Goal: Find specific page/section: Find specific page/section

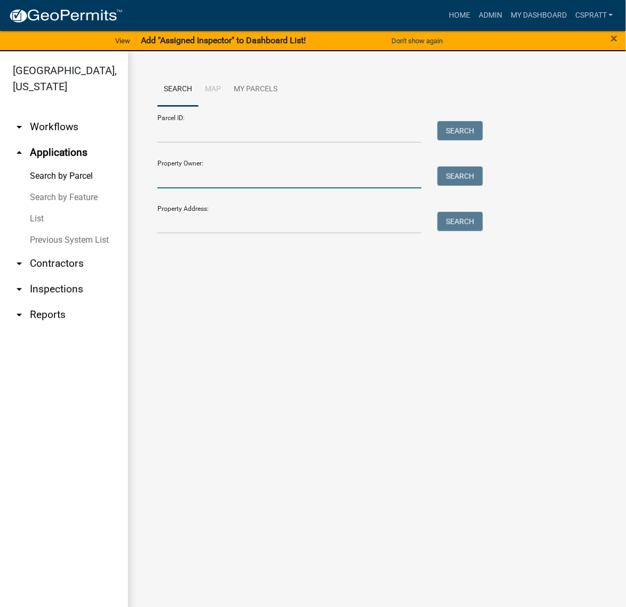
click at [186, 188] on input "Property Owner:" at bounding box center [289, 177] width 264 height 22
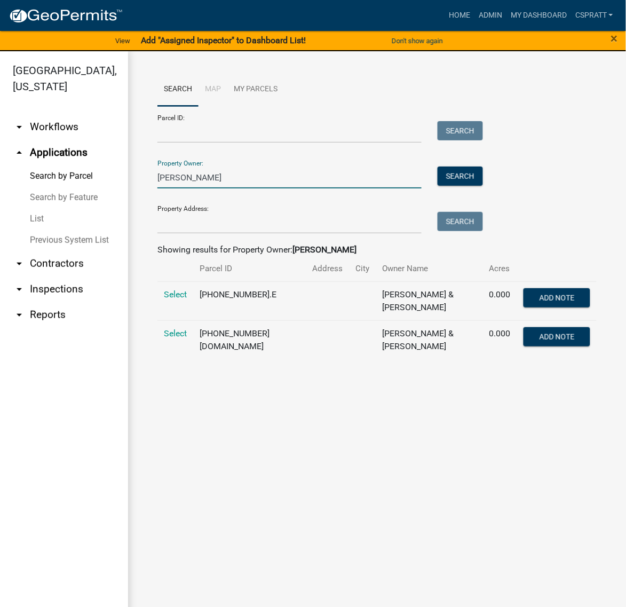
type input "[PERSON_NAME]"
drag, startPoint x: 230, startPoint y: 212, endPoint x: 70, endPoint y: 211, distance: 159.5
click at [70, 211] on div "[GEOGRAPHIC_DATA], [US_STATE] arrow_drop_down Workflows List arrow_drop_up Appl…" at bounding box center [313, 335] width 626 height 568
click at [163, 143] on input "Parcel ID:" at bounding box center [289, 132] width 264 height 22
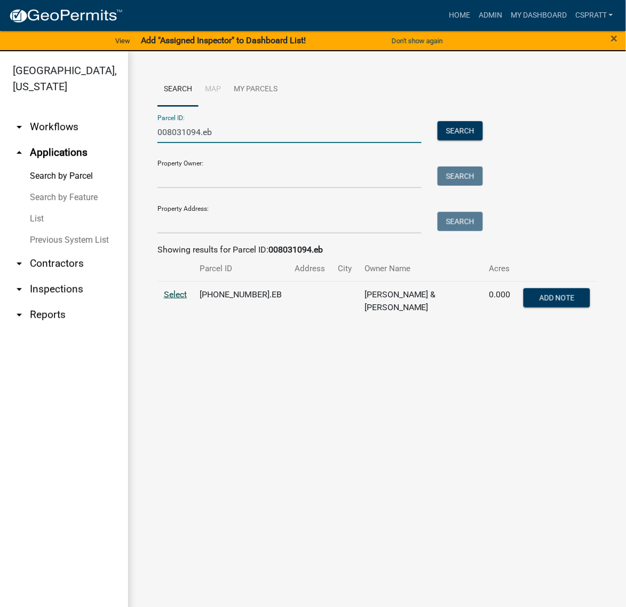
click at [176, 299] on span "Select" at bounding box center [175, 294] width 23 height 10
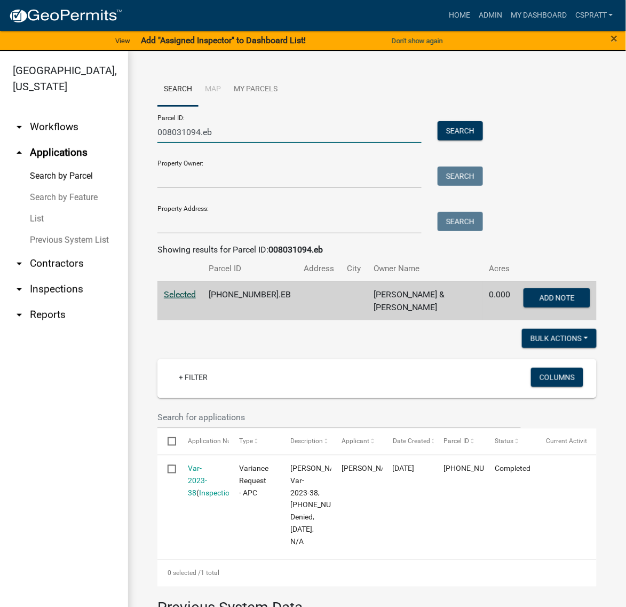
click at [240, 143] on input "008031094.eb" at bounding box center [289, 132] width 264 height 22
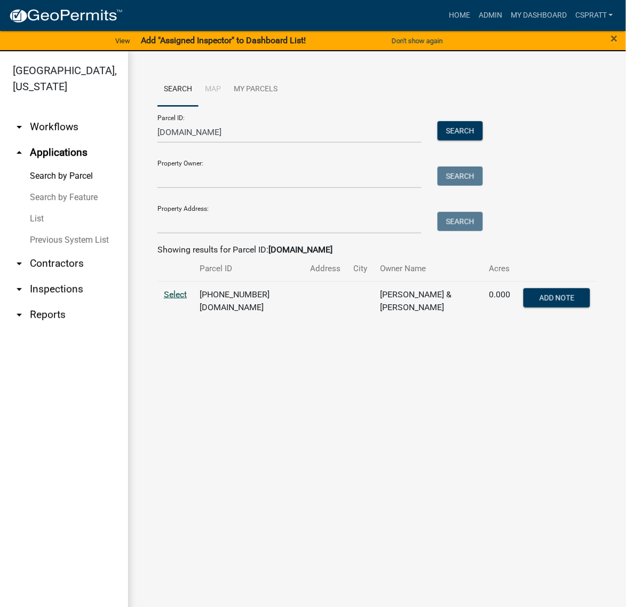
click at [181, 299] on span "Select" at bounding box center [175, 294] width 23 height 10
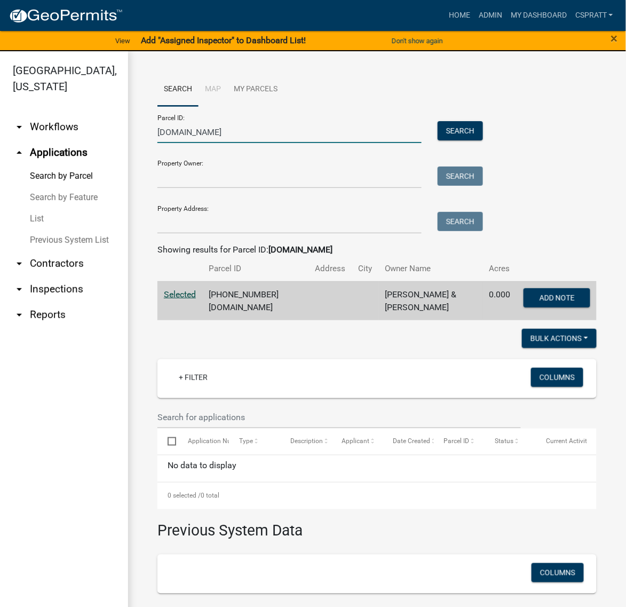
click at [251, 143] on input "[DOMAIN_NAME]" at bounding box center [289, 132] width 264 height 22
drag, startPoint x: 257, startPoint y: 137, endPoint x: 254, endPoint y: 142, distance: 6.2
click at [255, 140] on input "[DOMAIN_NAME]" at bounding box center [289, 132] width 264 height 22
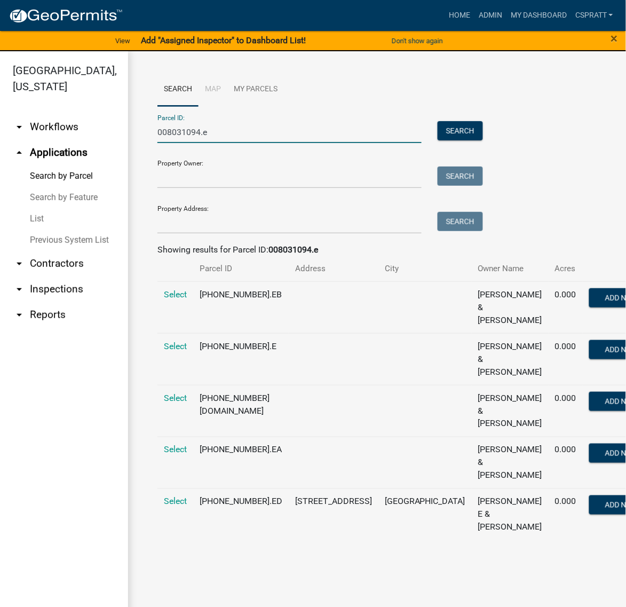
scroll to position [84, 0]
type input "008031094.e"
click at [167, 349] on span "Select" at bounding box center [175, 346] width 23 height 10
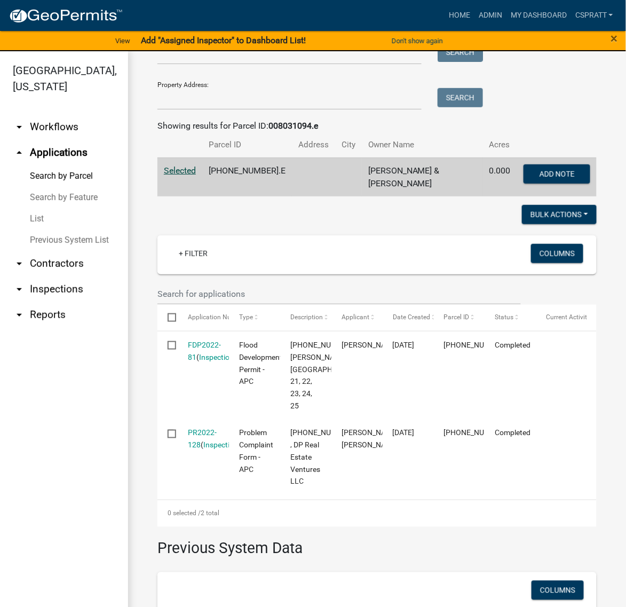
scroll to position [0, 0]
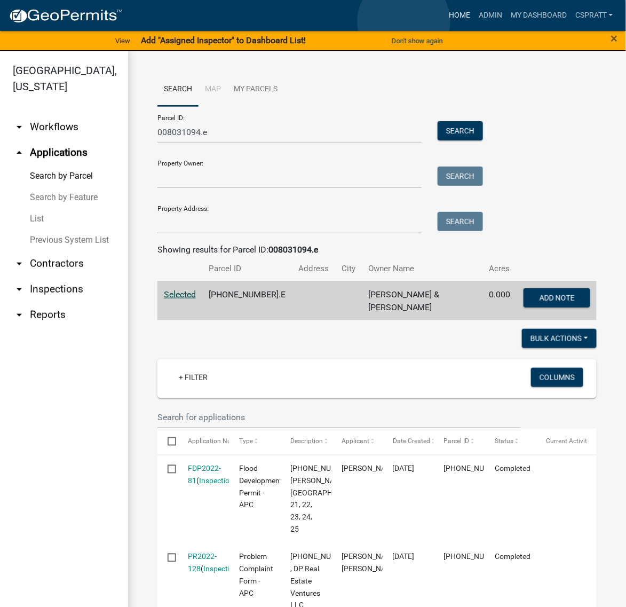
click at [444, 21] on link "Home" at bounding box center [459, 15] width 30 height 20
